Goal: Information Seeking & Learning: Learn about a topic

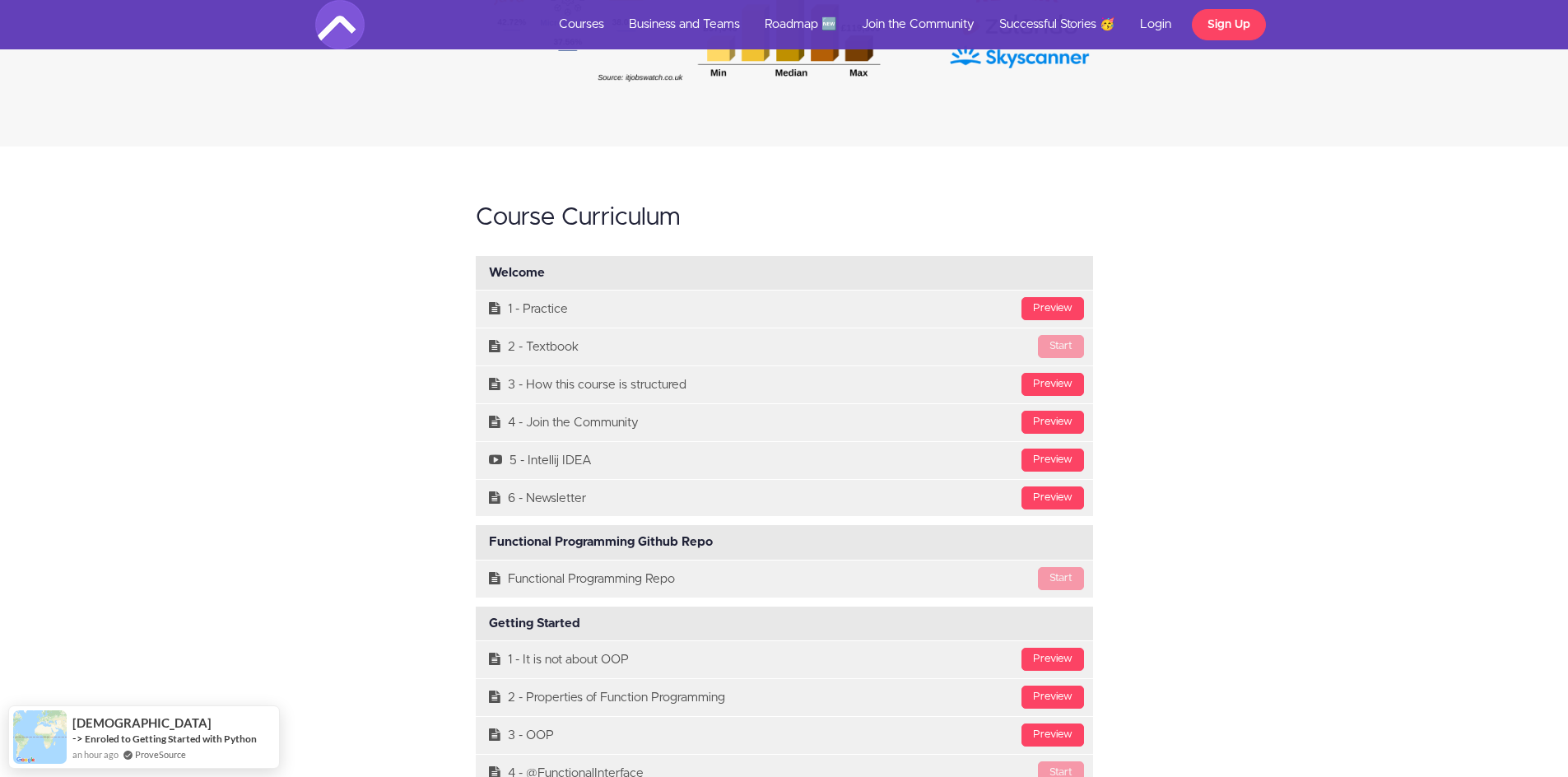
scroll to position [4798, 0]
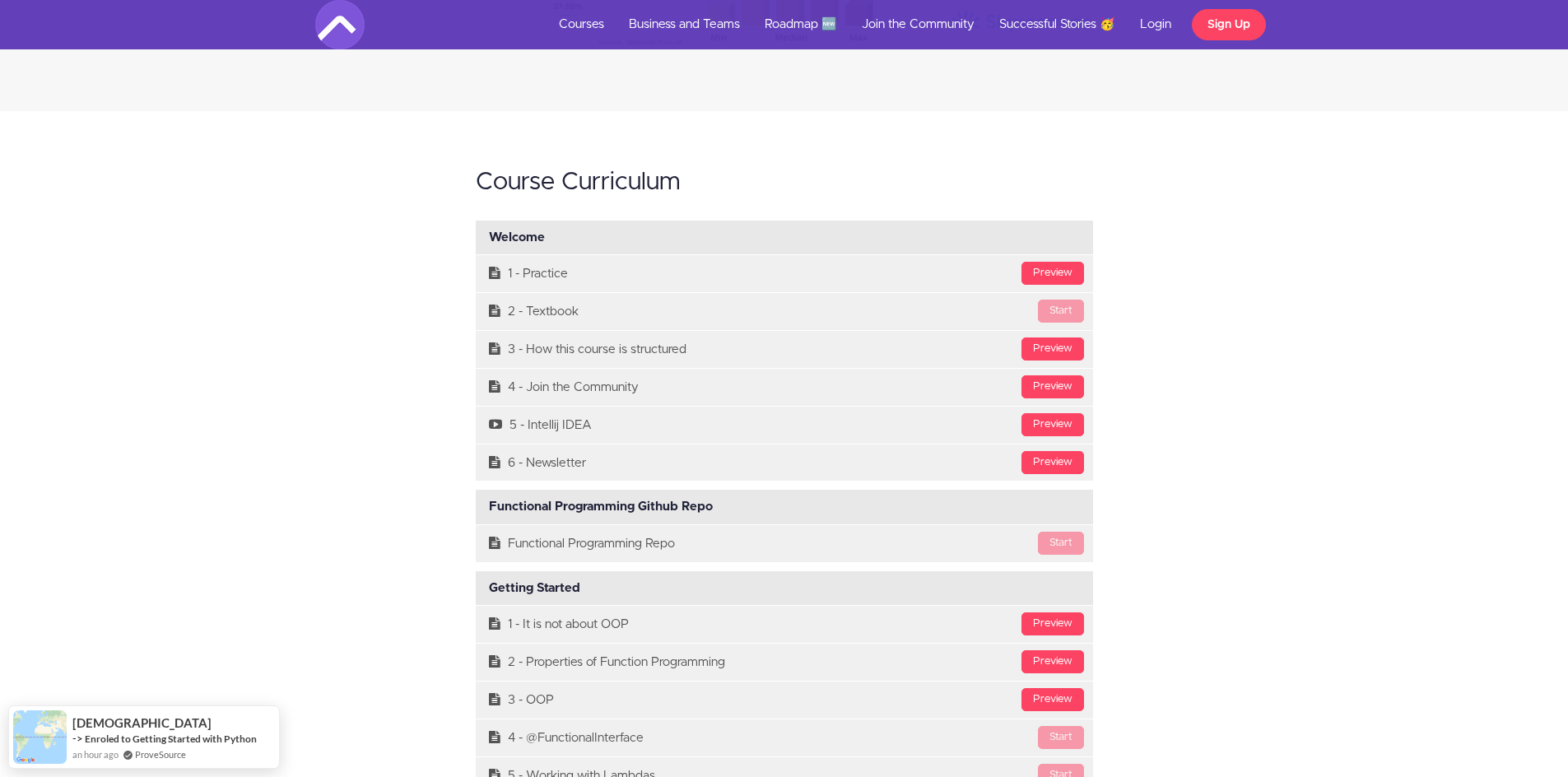
drag, startPoint x: 1136, startPoint y: 119, endPoint x: 1146, endPoint y: 179, distance: 60.8
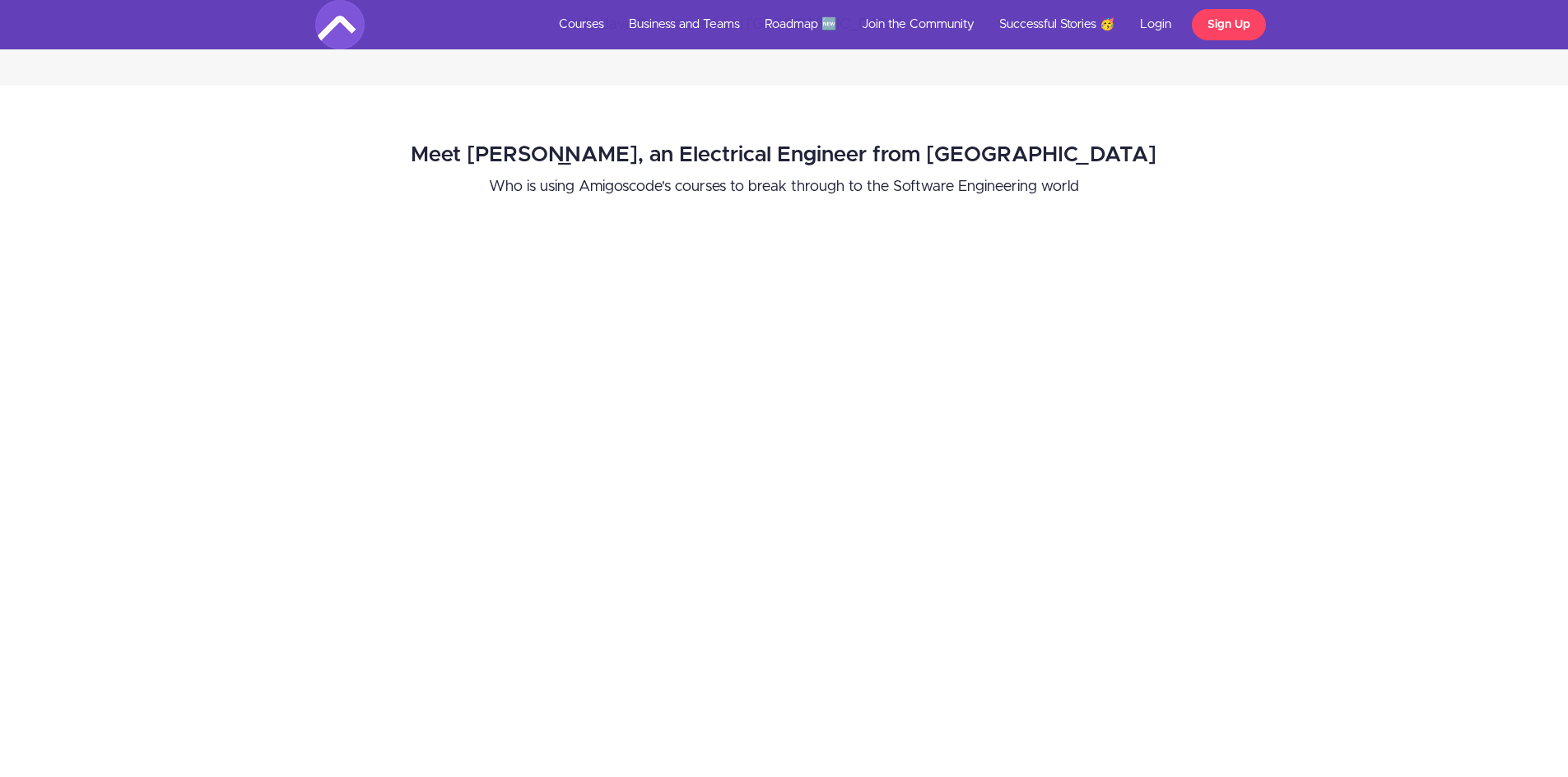
scroll to position [5868, 0]
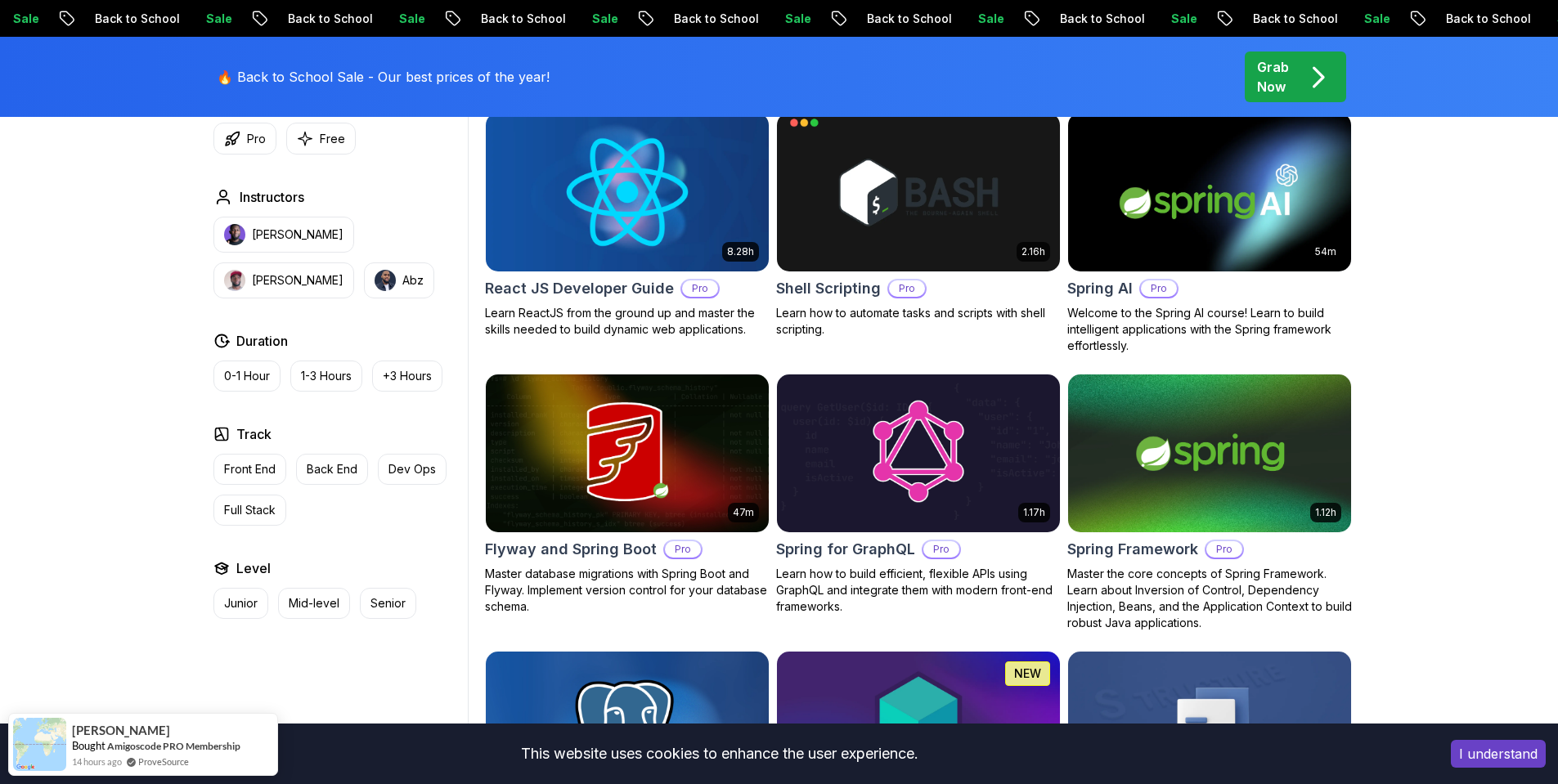
scroll to position [4168, 0]
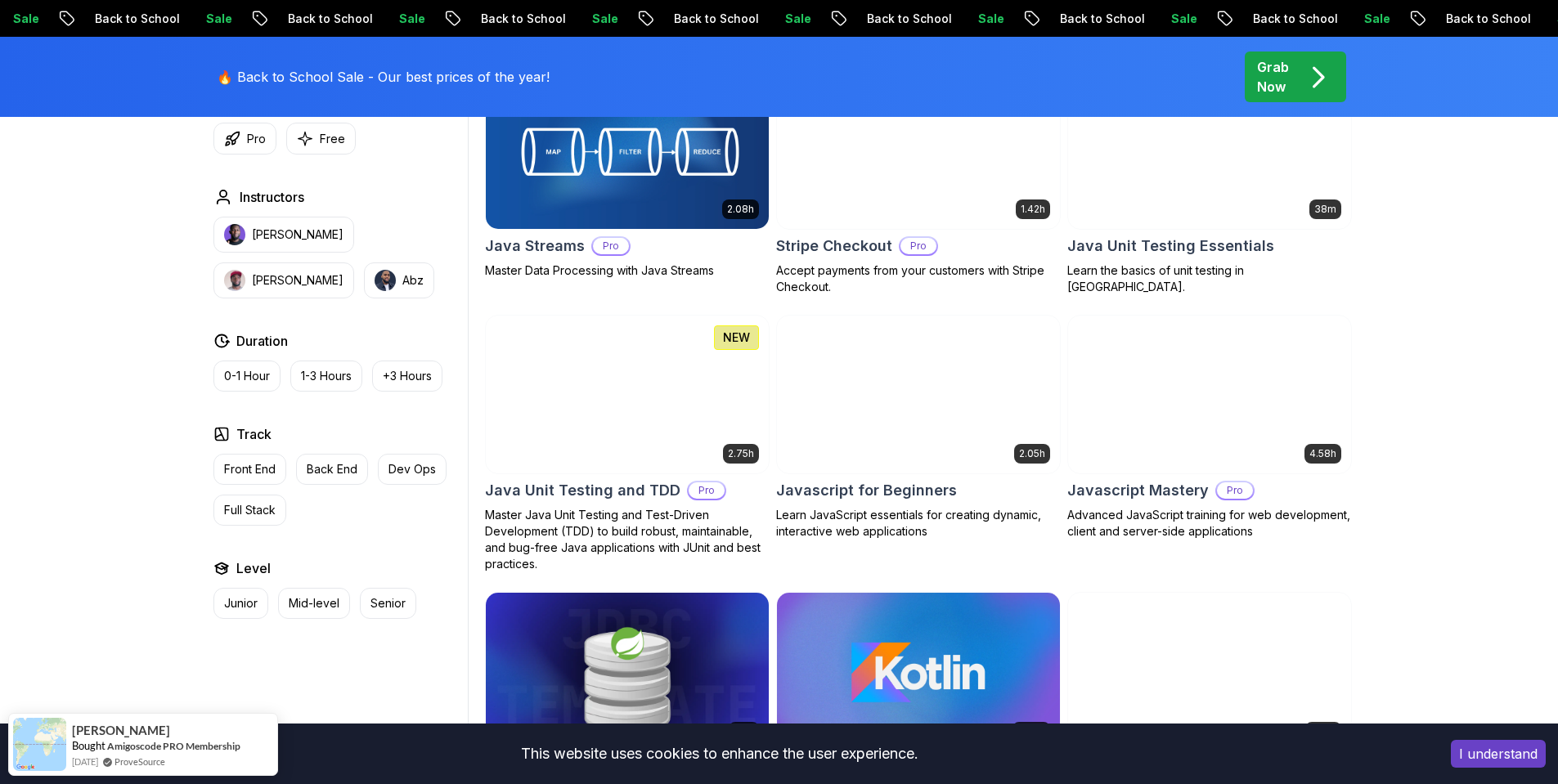
drag, startPoint x: 1435, startPoint y: 663, endPoint x: 1400, endPoint y: 588, distance: 82.8
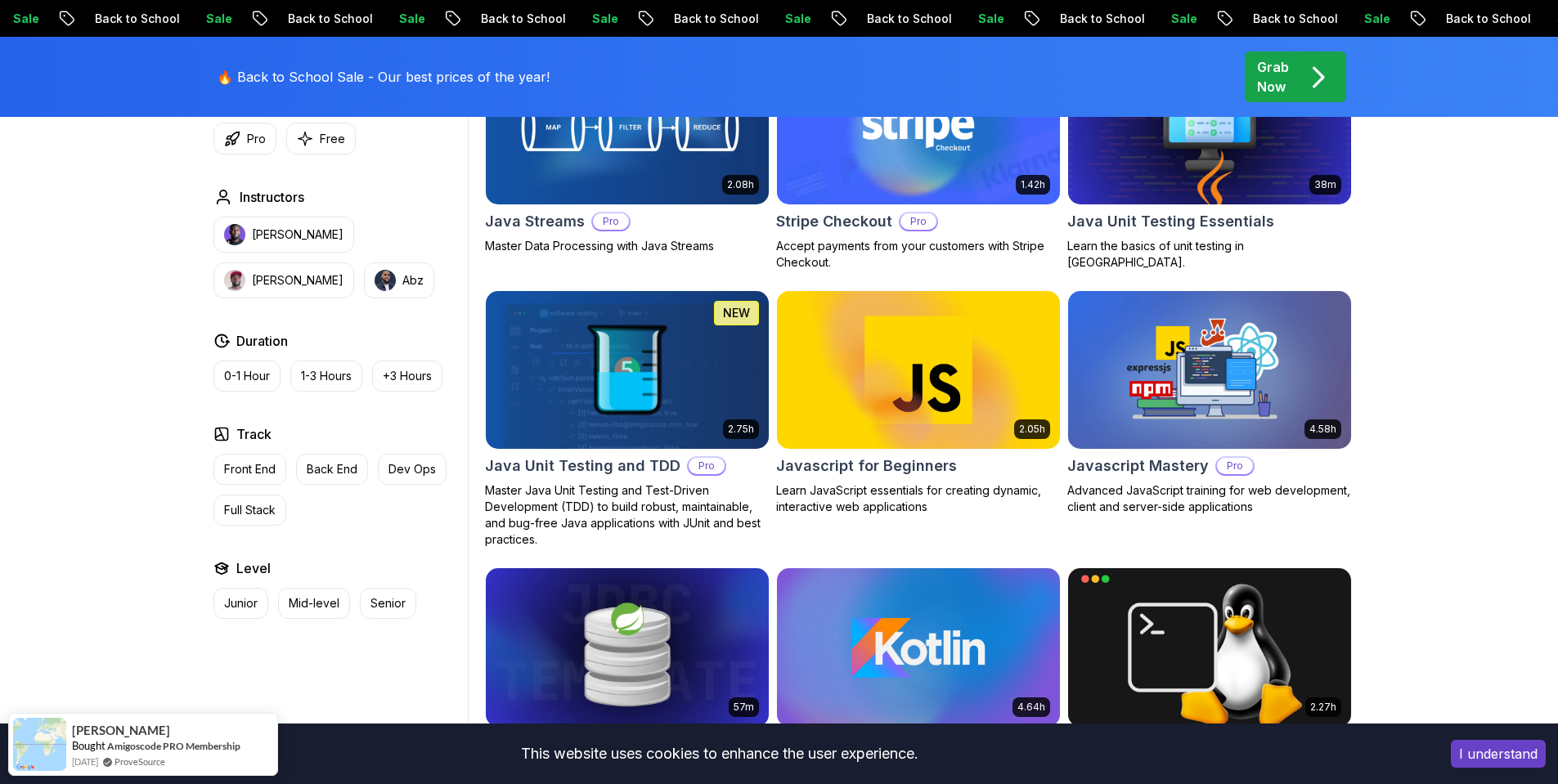
scroll to position [2911, 0]
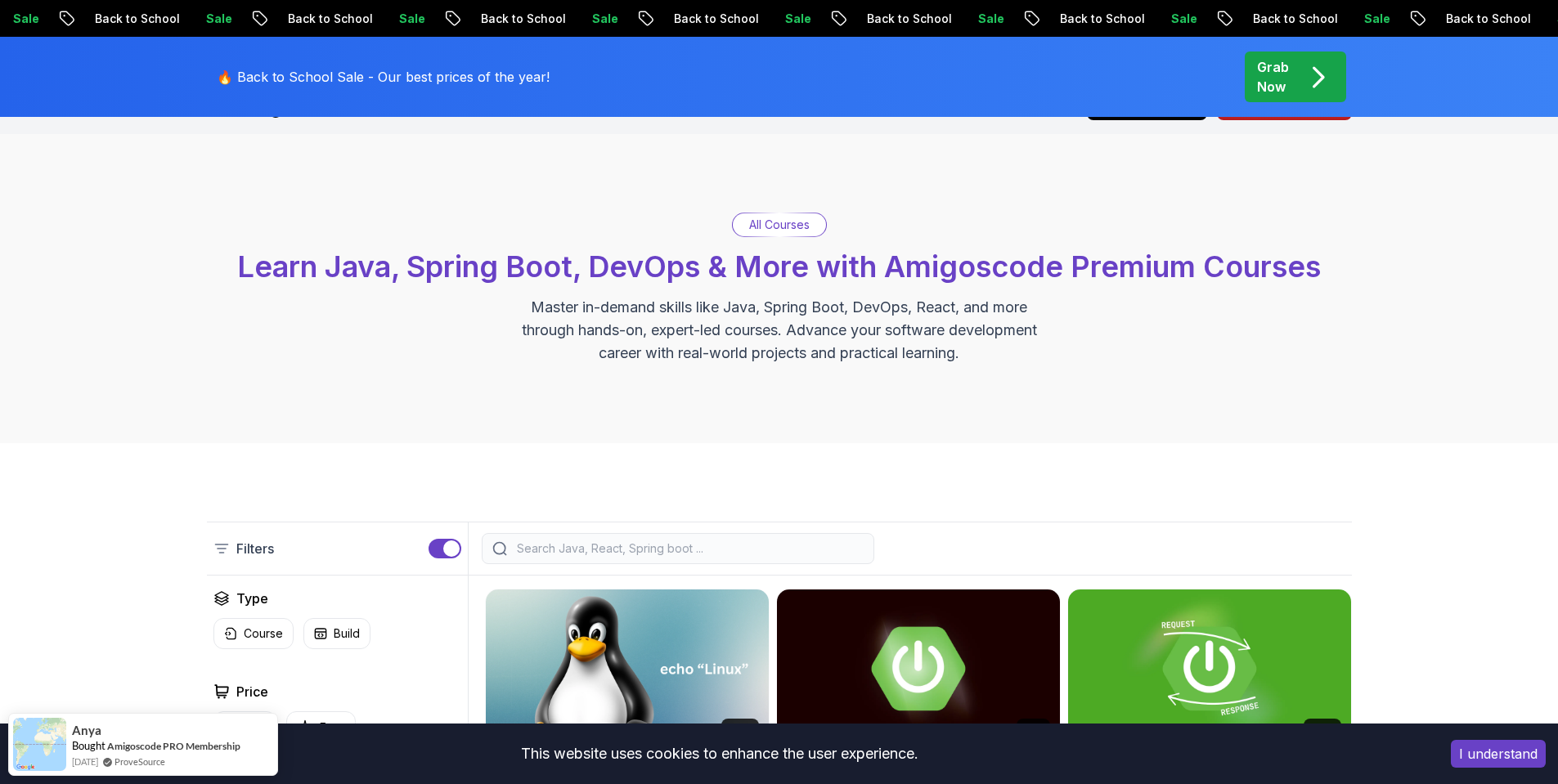
scroll to position [0, 0]
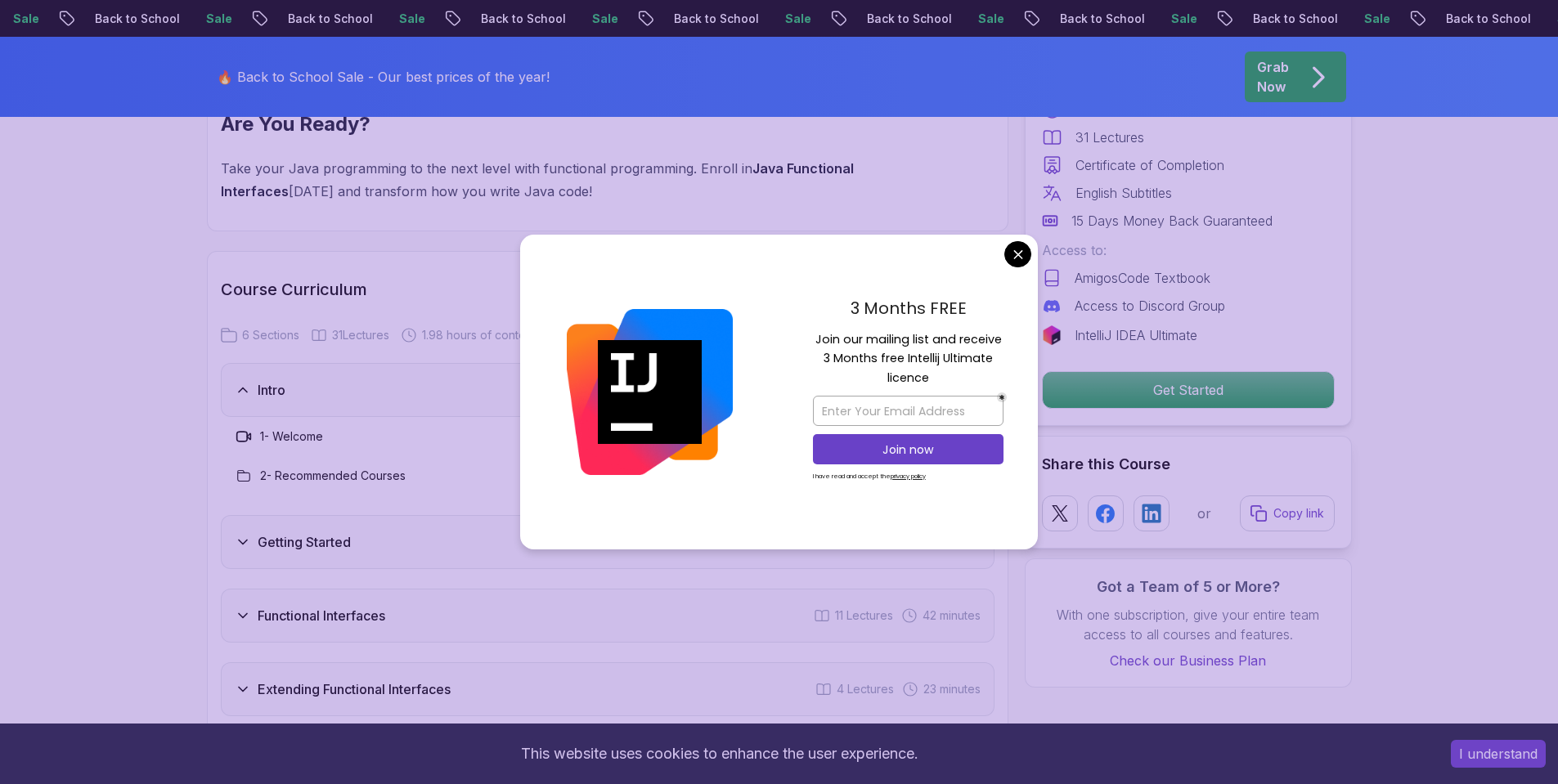
scroll to position [2125, 0]
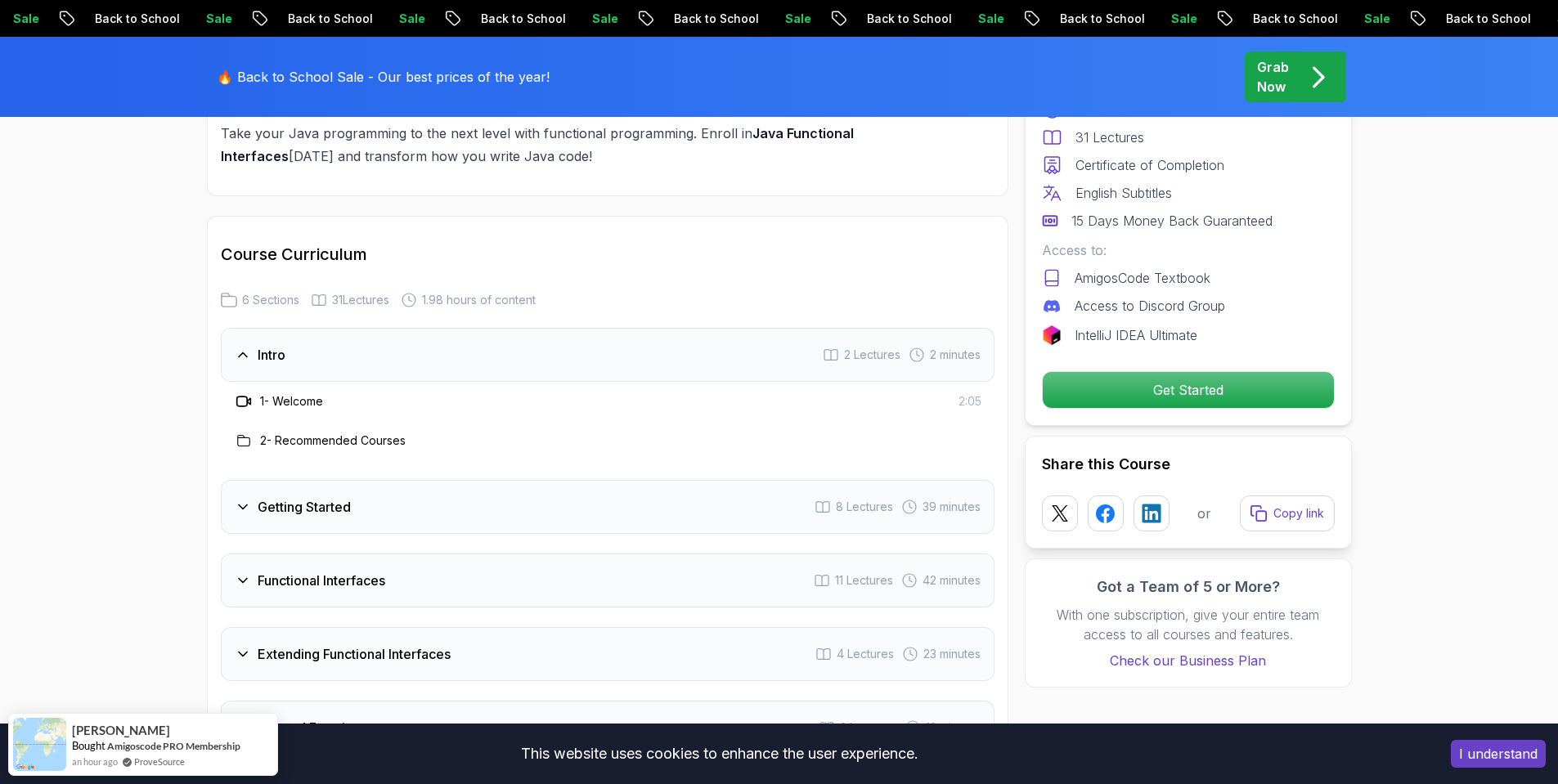
click at [315, 448] on h3 "2 - Recommended Courses" at bounding box center [332, 441] width 146 height 16
click at [317, 441] on h3 "2 - Recommended Courses" at bounding box center [332, 441] width 146 height 16
click at [289, 500] on h3 "Getting Started" at bounding box center [303, 507] width 93 height 20
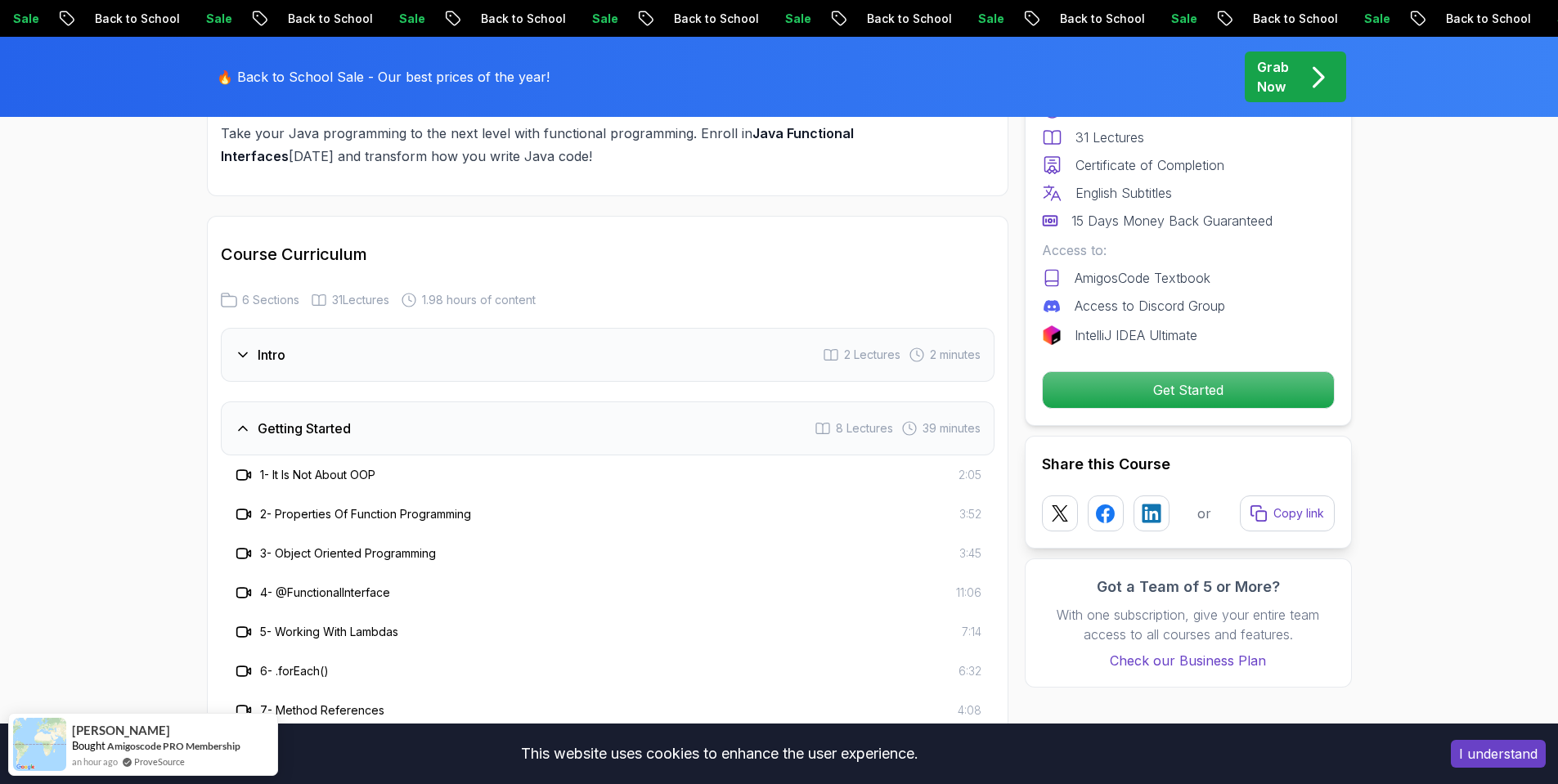
click at [326, 550] on h3 "3 - Object Oriented Programming" at bounding box center [348, 553] width 176 height 16
click at [327, 525] on div "2 - Properties Of Function Programming 3:52" at bounding box center [608, 513] width 774 height 39
drag, startPoint x: 1098, startPoint y: 386, endPoint x: 777, endPoint y: 321, distance: 327.5
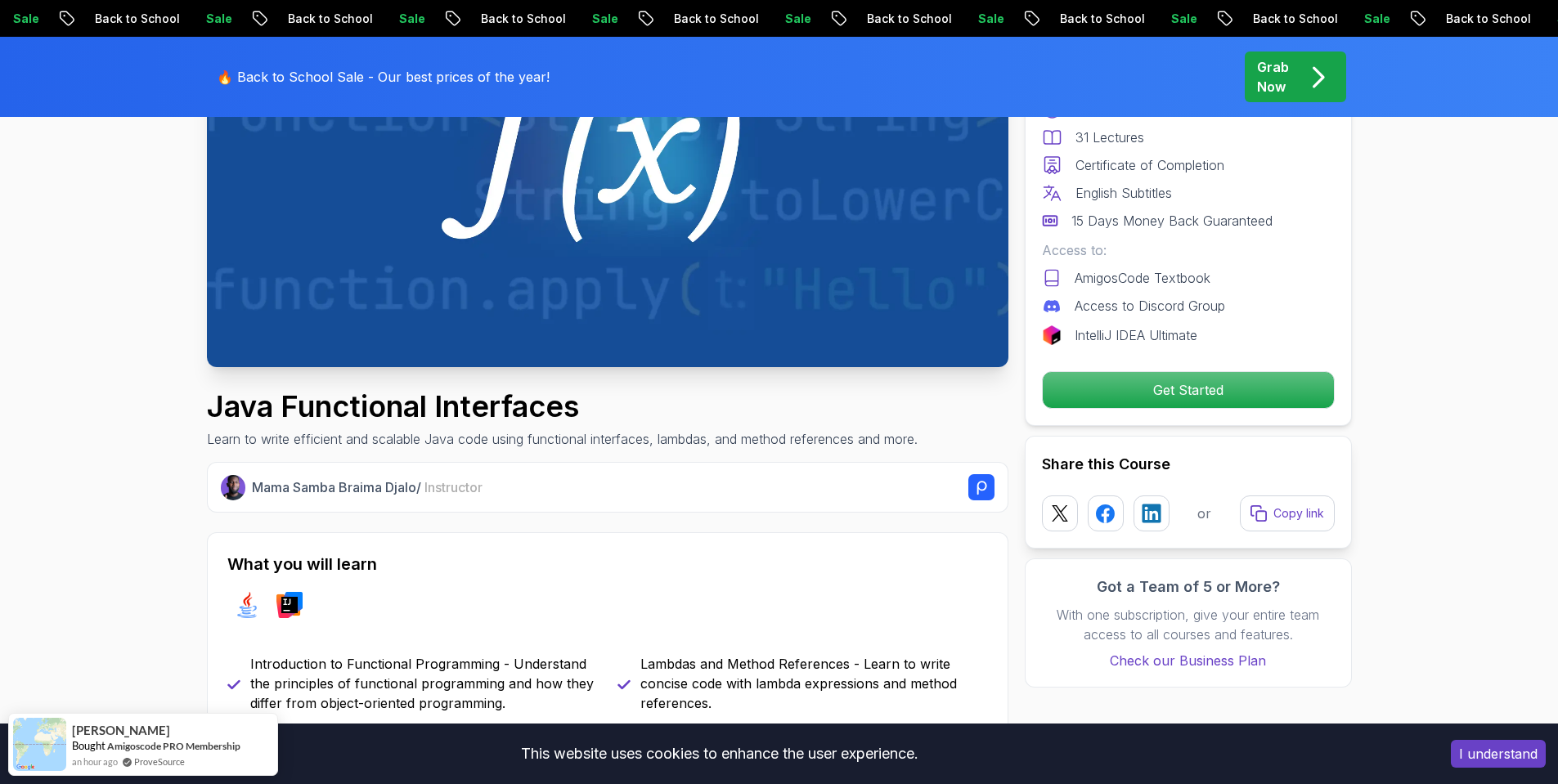
scroll to position [0, 0]
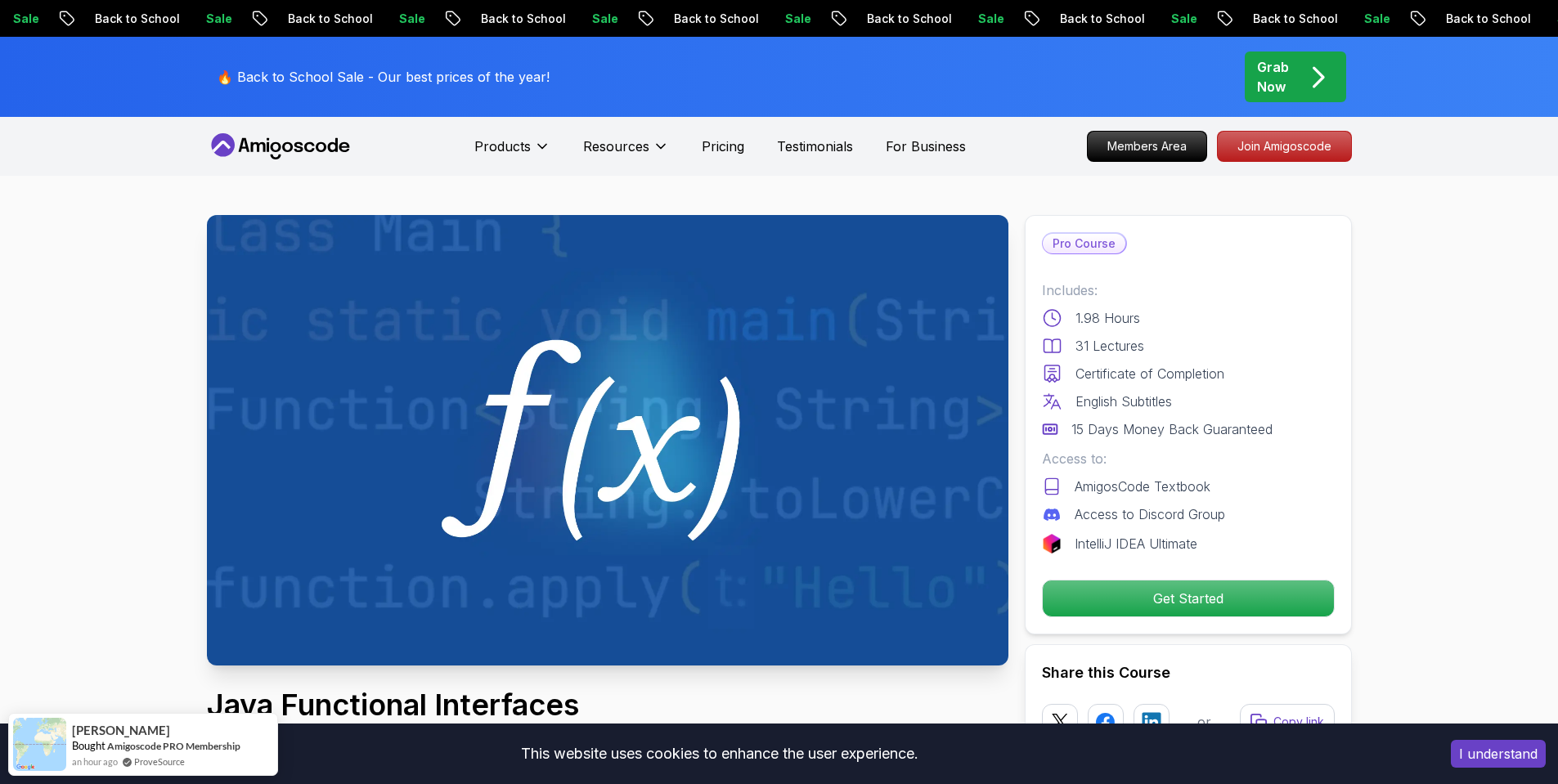
drag, startPoint x: 1312, startPoint y: 461, endPoint x: 1324, endPoint y: 205, distance: 256.3
click at [1157, 598] on p "Get Started" at bounding box center [1187, 598] width 276 height 34
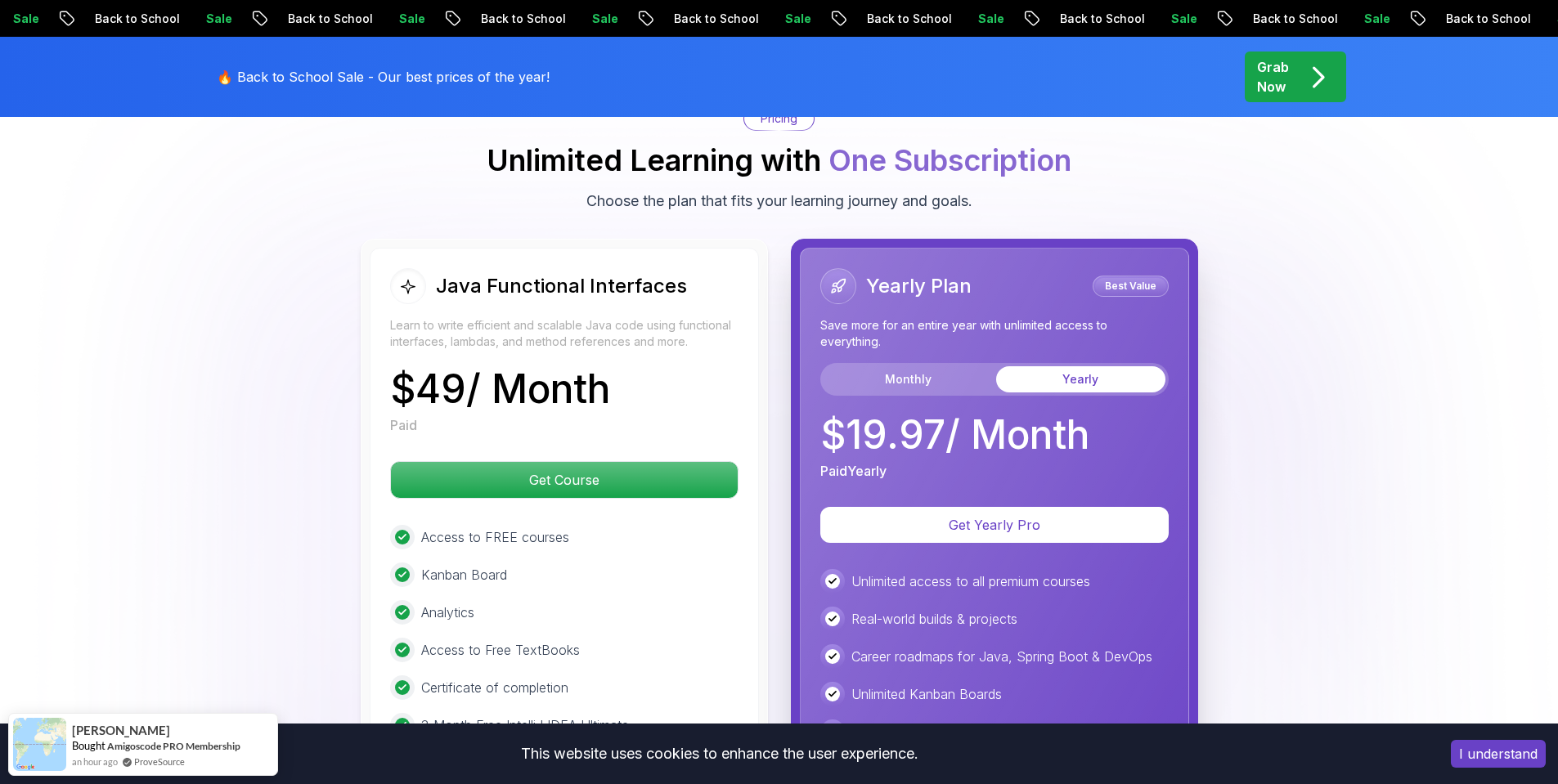
scroll to position [3320, 0]
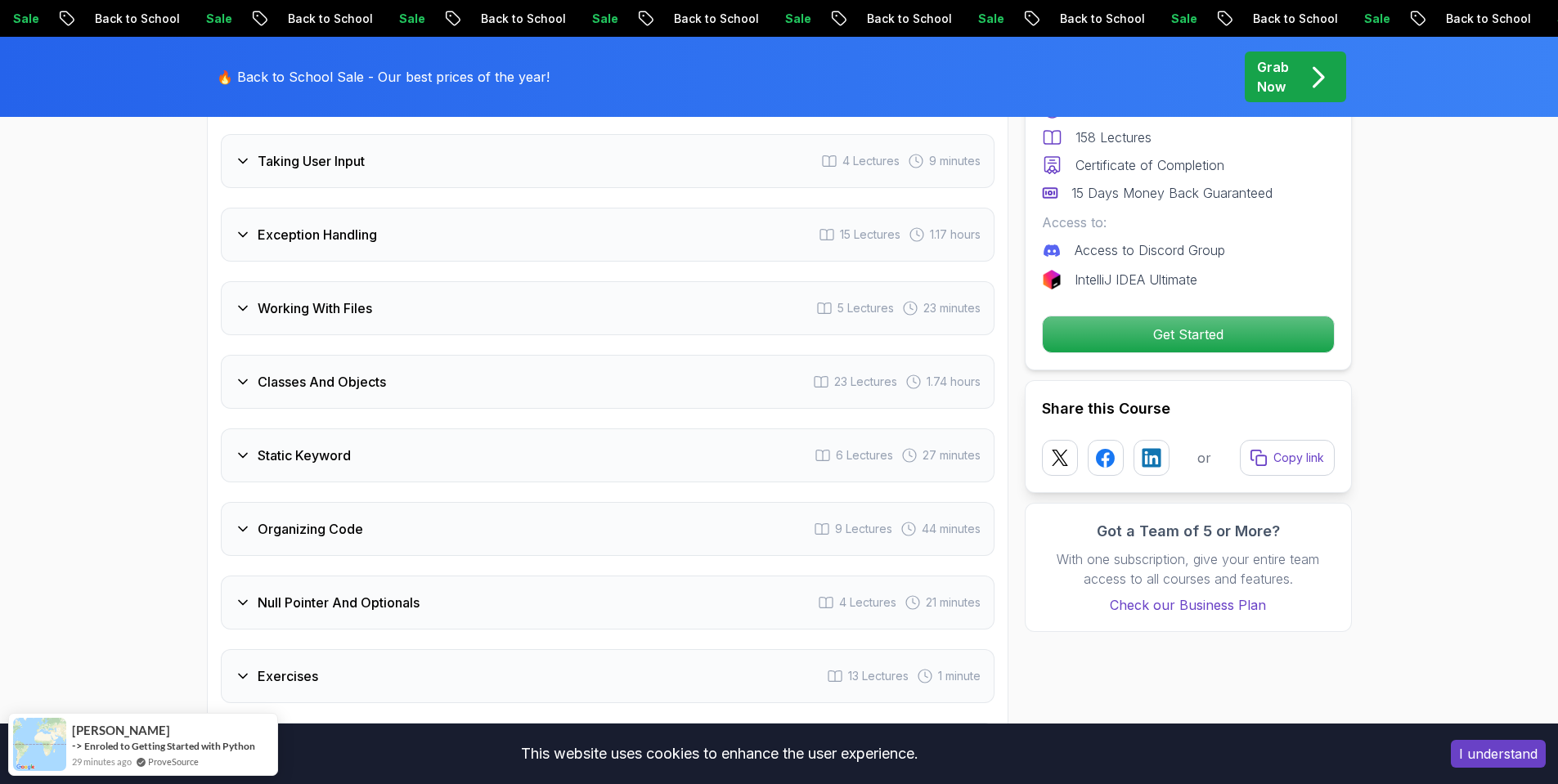
scroll to position [3187, 0]
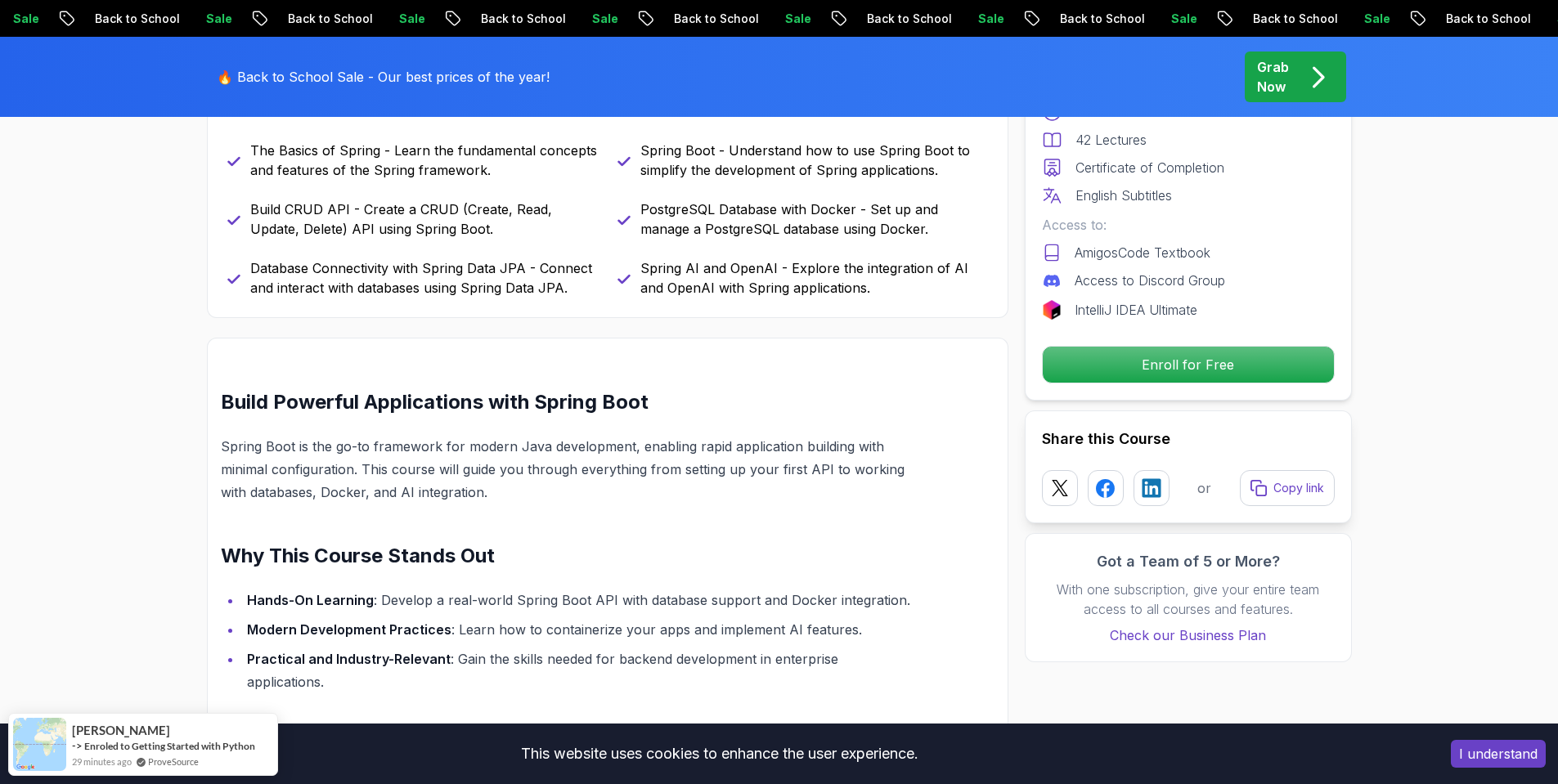
scroll to position [899, 0]
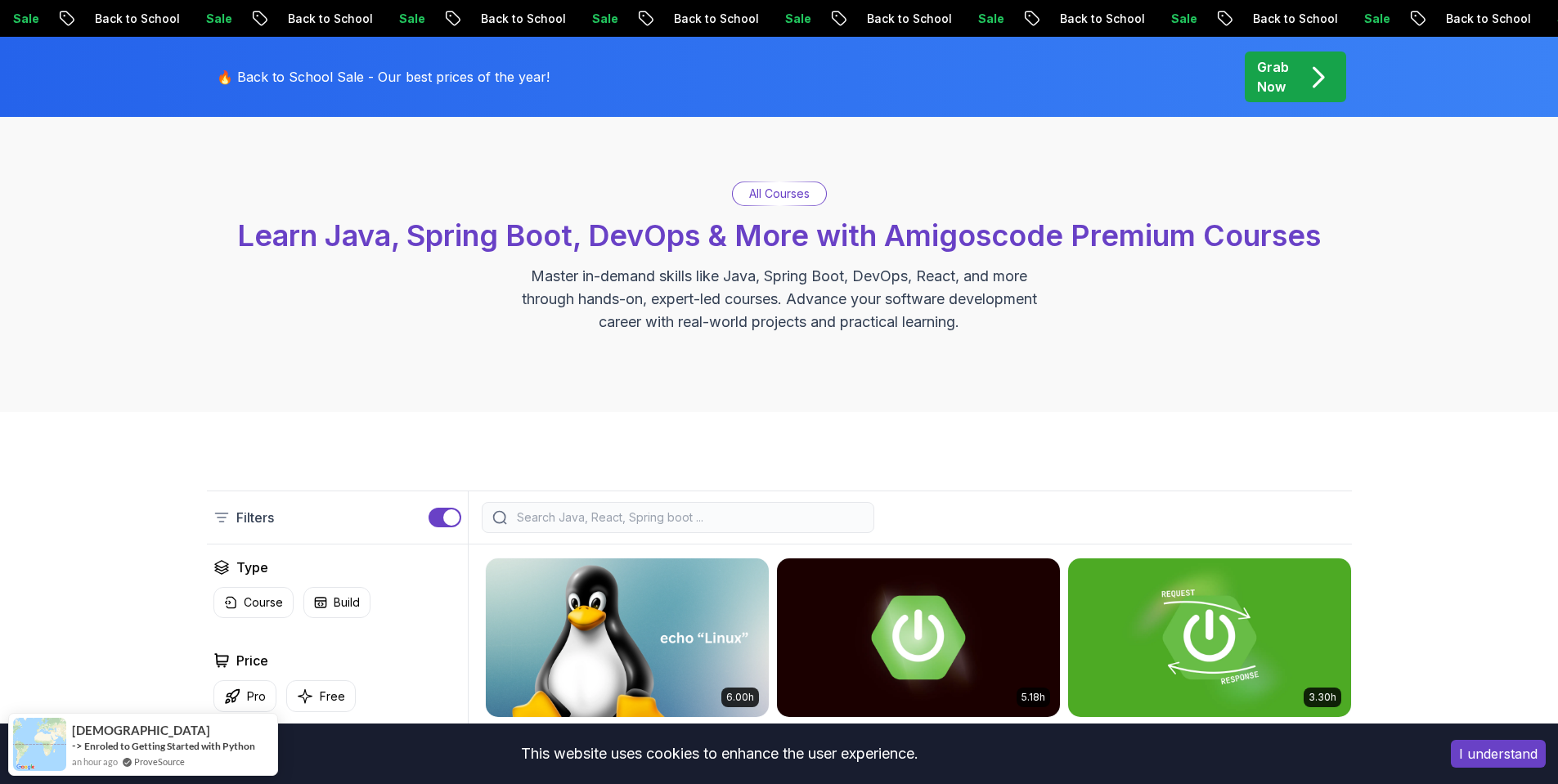
scroll to position [408, 0]
